Goal: Information Seeking & Learning: Learn about a topic

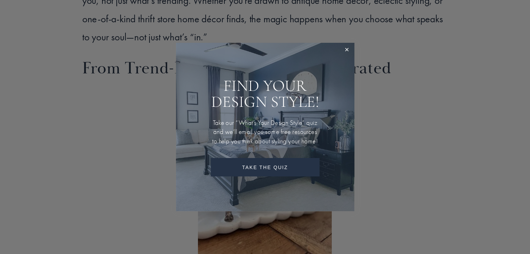
scroll to position [557, 0]
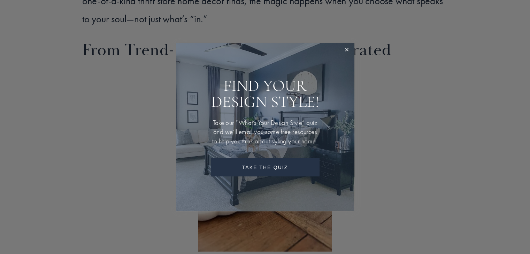
click at [459, 137] on div at bounding box center [265, 127] width 530 height 254
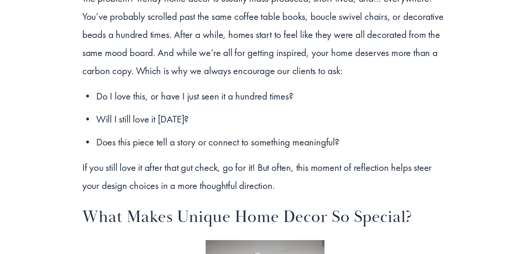
scroll to position [0, 0]
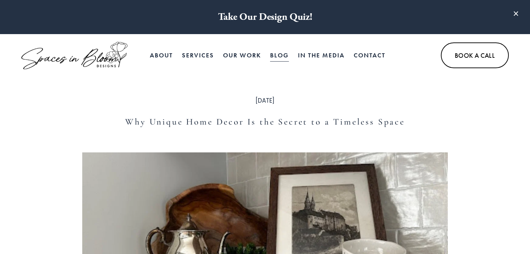
click at [247, 20] on link at bounding box center [265, 17] width 530 height 34
click at [108, 56] on img at bounding box center [74, 56] width 106 height 28
click at [291, 120] on h1 "Why Unique Home Decor Is the Secret to a Timeless Space" at bounding box center [265, 122] width 366 height 13
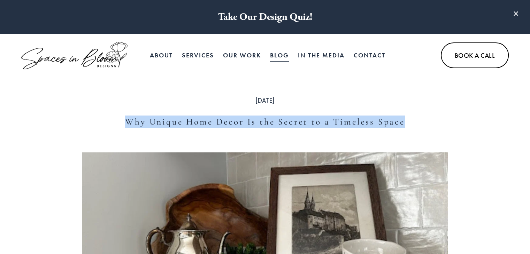
click at [291, 120] on h1 "Why Unique Home Decor Is the Secret to a Timeless Space" at bounding box center [265, 122] width 366 height 13
copy div "Why Unique Home Decor Is the Secret to a Timeless Space"
